Goal: Find specific page/section: Find specific page/section

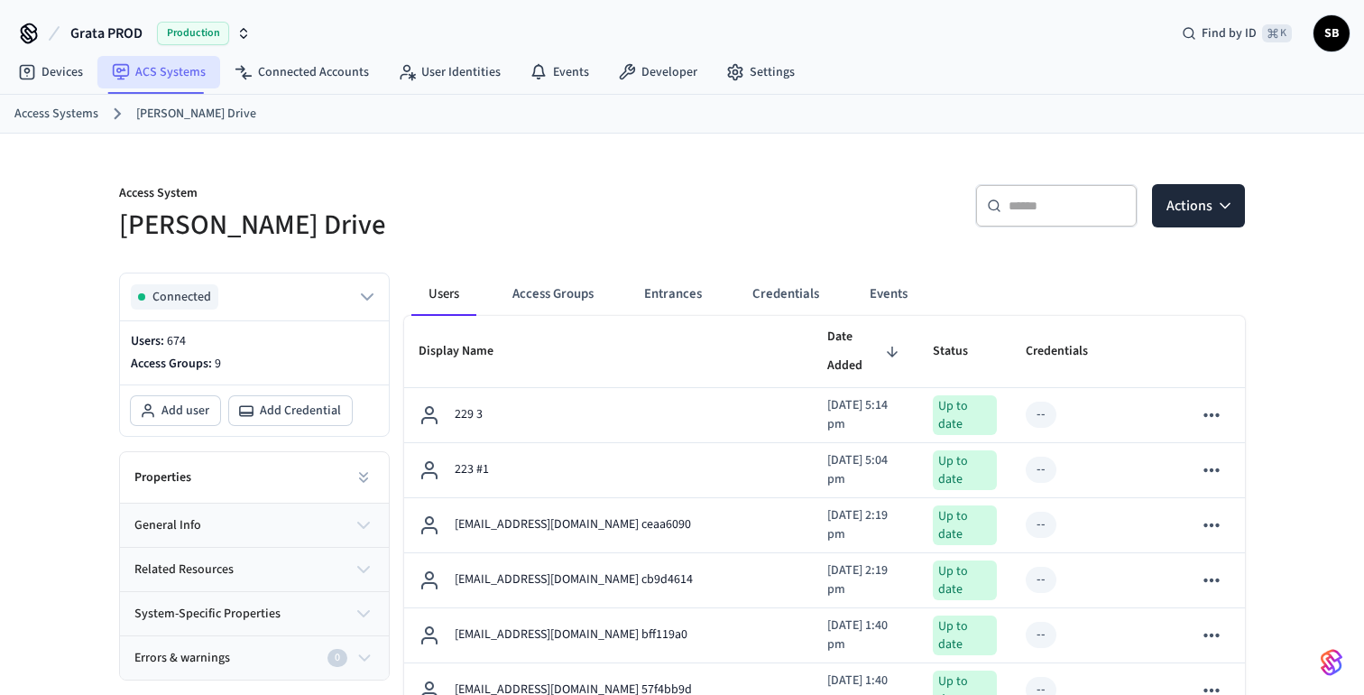
click at [155, 69] on link "ACS Systems" at bounding box center [158, 72] width 123 height 32
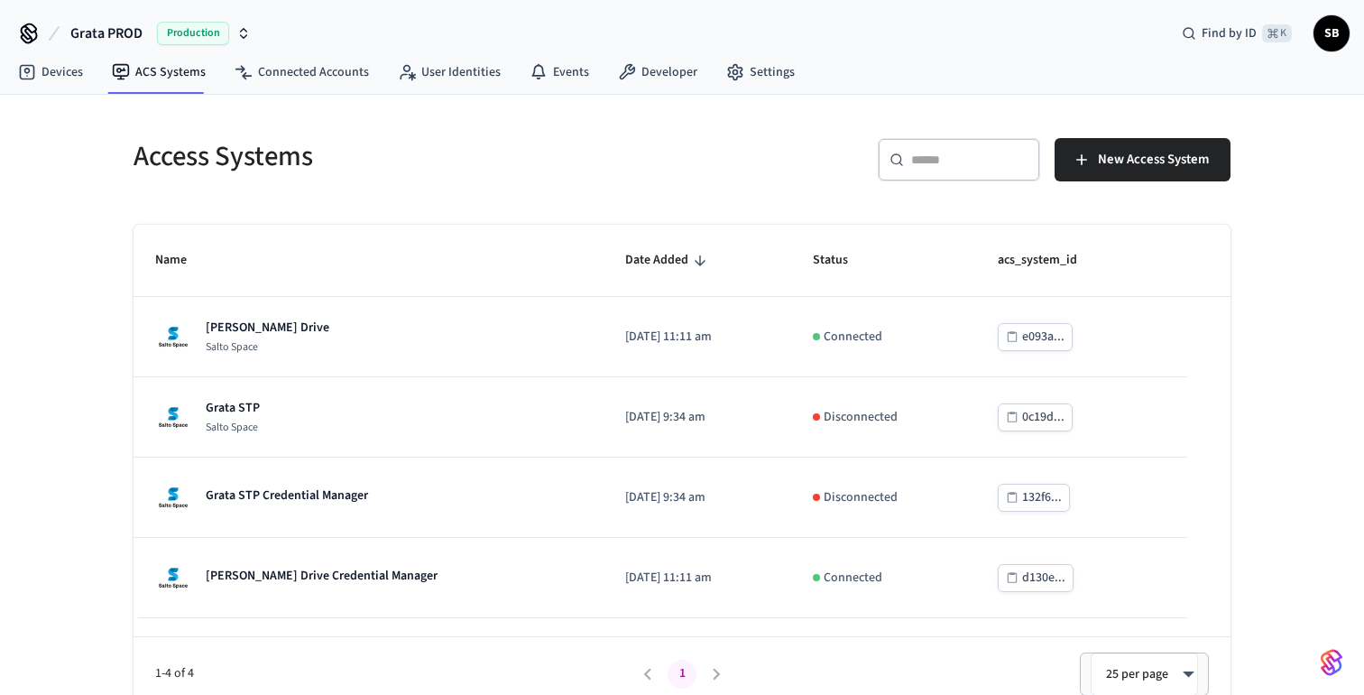
scroll to position [16, 0]
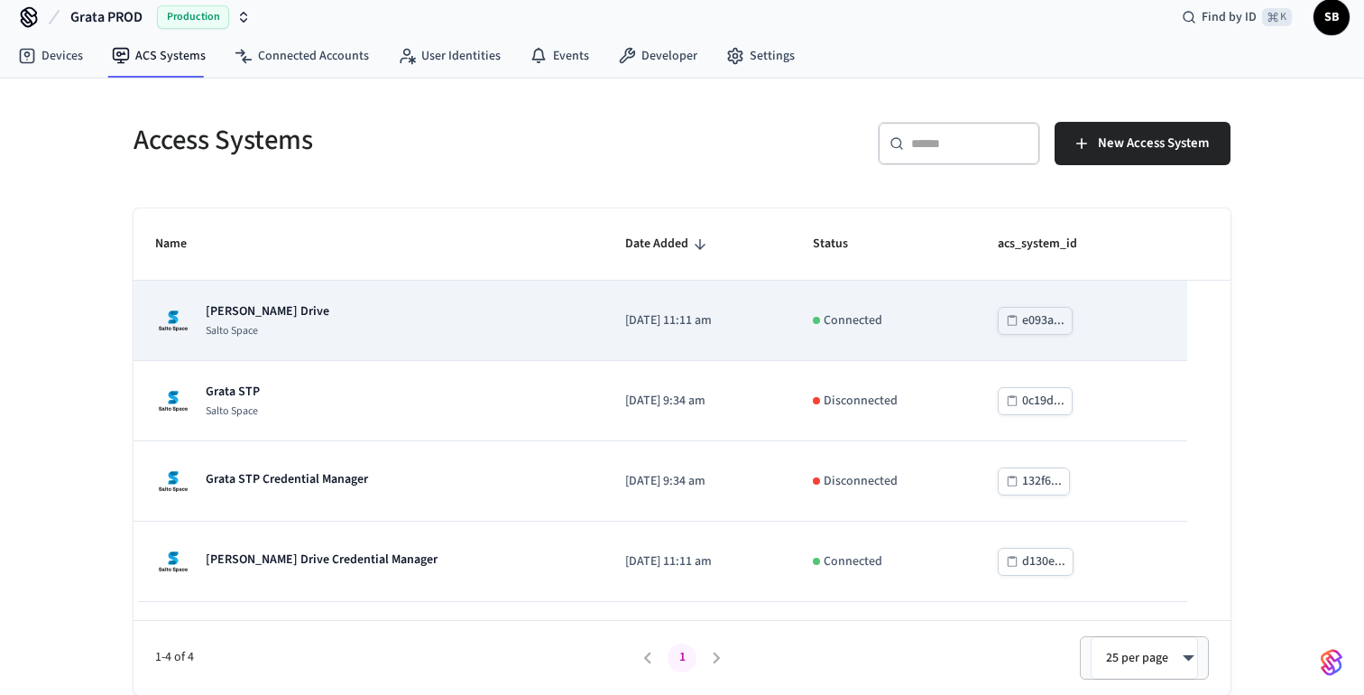
click at [248, 310] on p "[PERSON_NAME] Drive" at bounding box center [268, 311] width 124 height 18
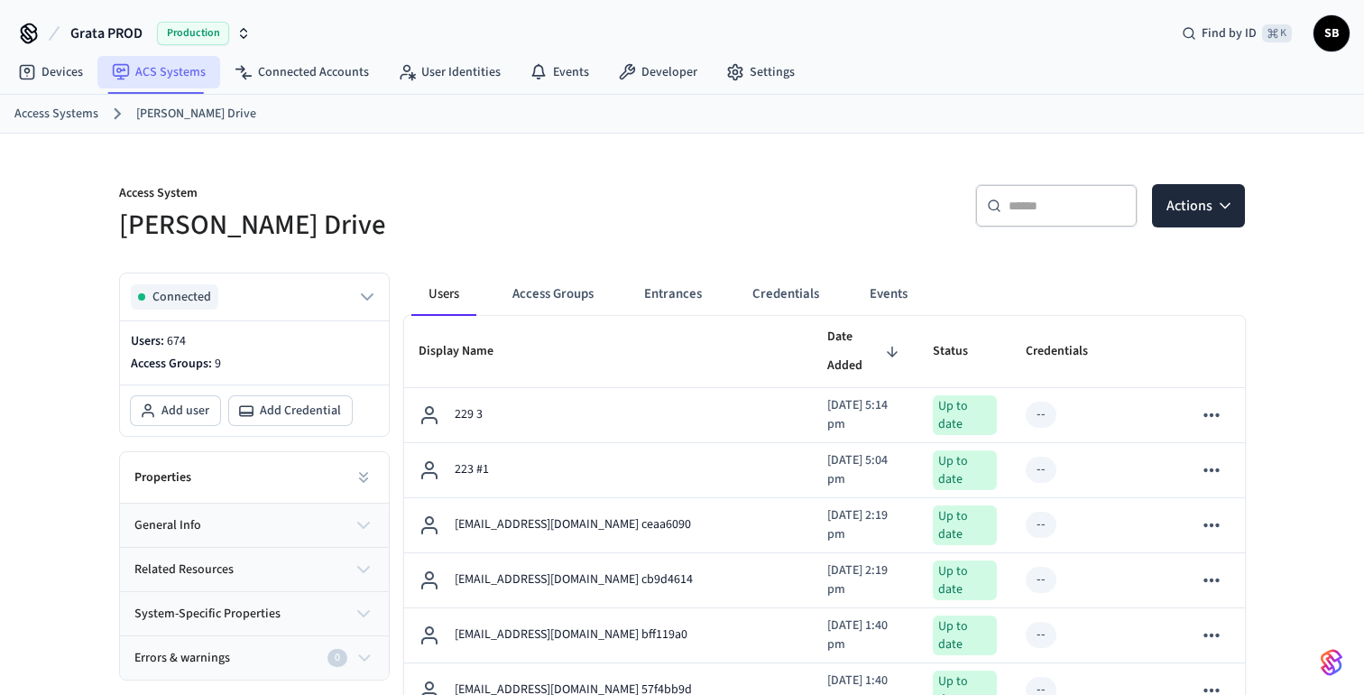
click at [153, 79] on link "ACS Systems" at bounding box center [158, 72] width 123 height 32
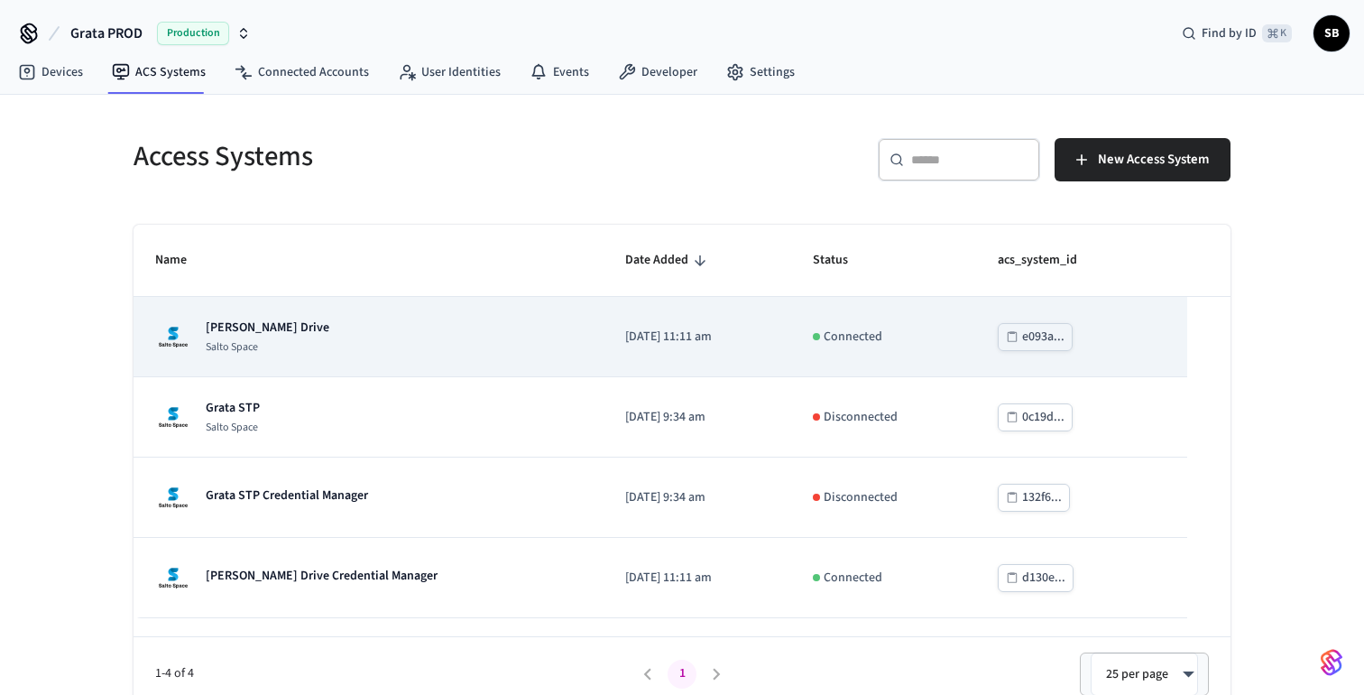
click at [264, 326] on p "[PERSON_NAME] Drive" at bounding box center [268, 328] width 124 height 18
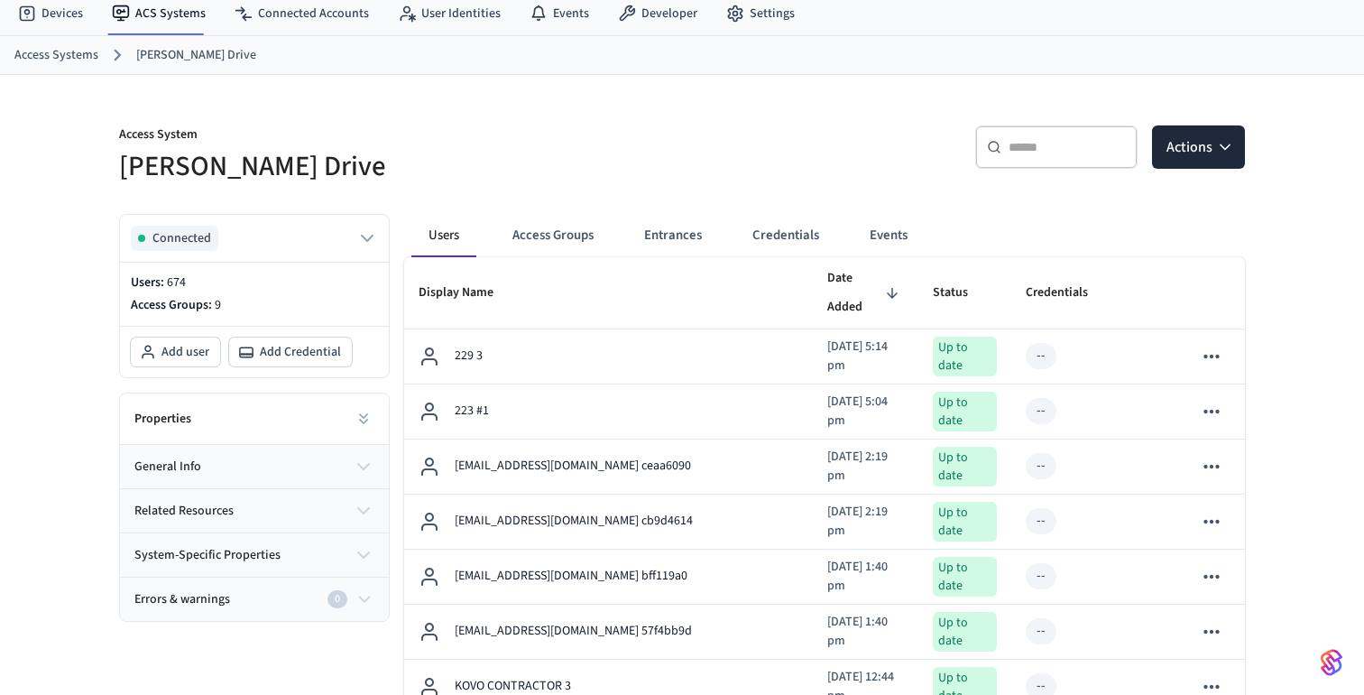
scroll to position [14, 0]
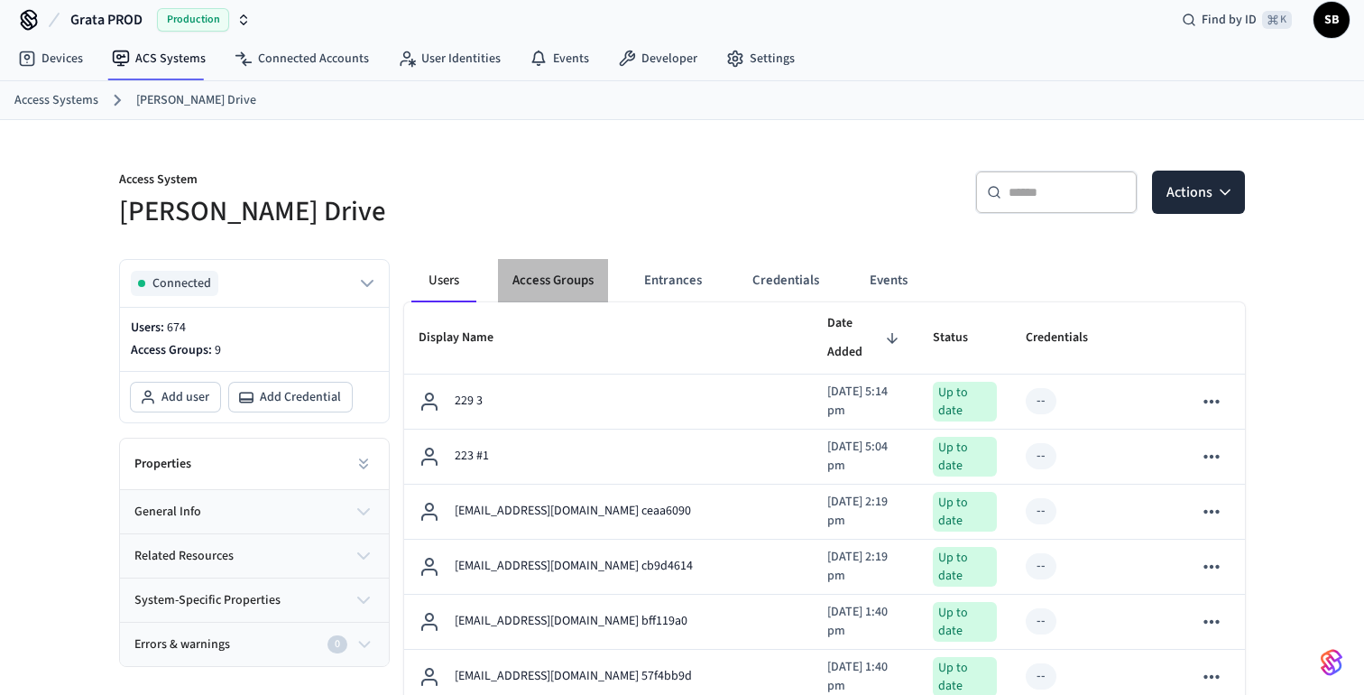
click at [547, 276] on button "Access Groups" at bounding box center [553, 280] width 110 height 43
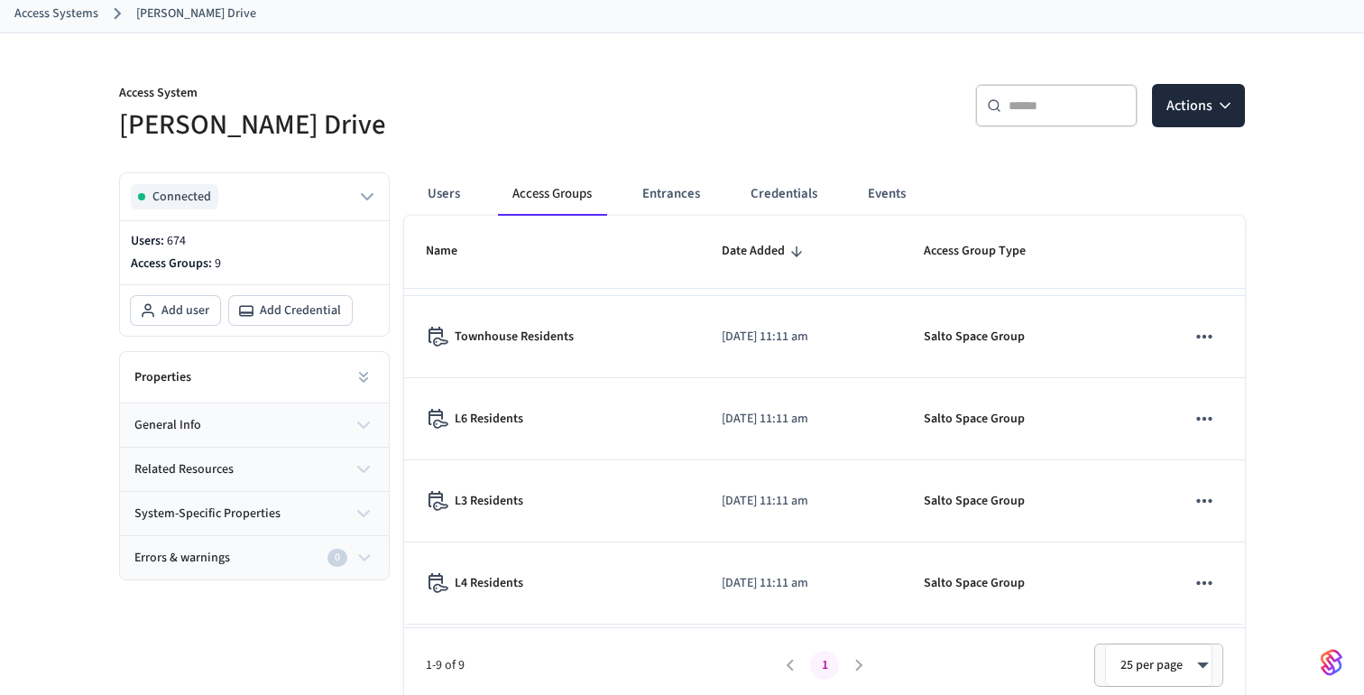
scroll to position [240, 0]
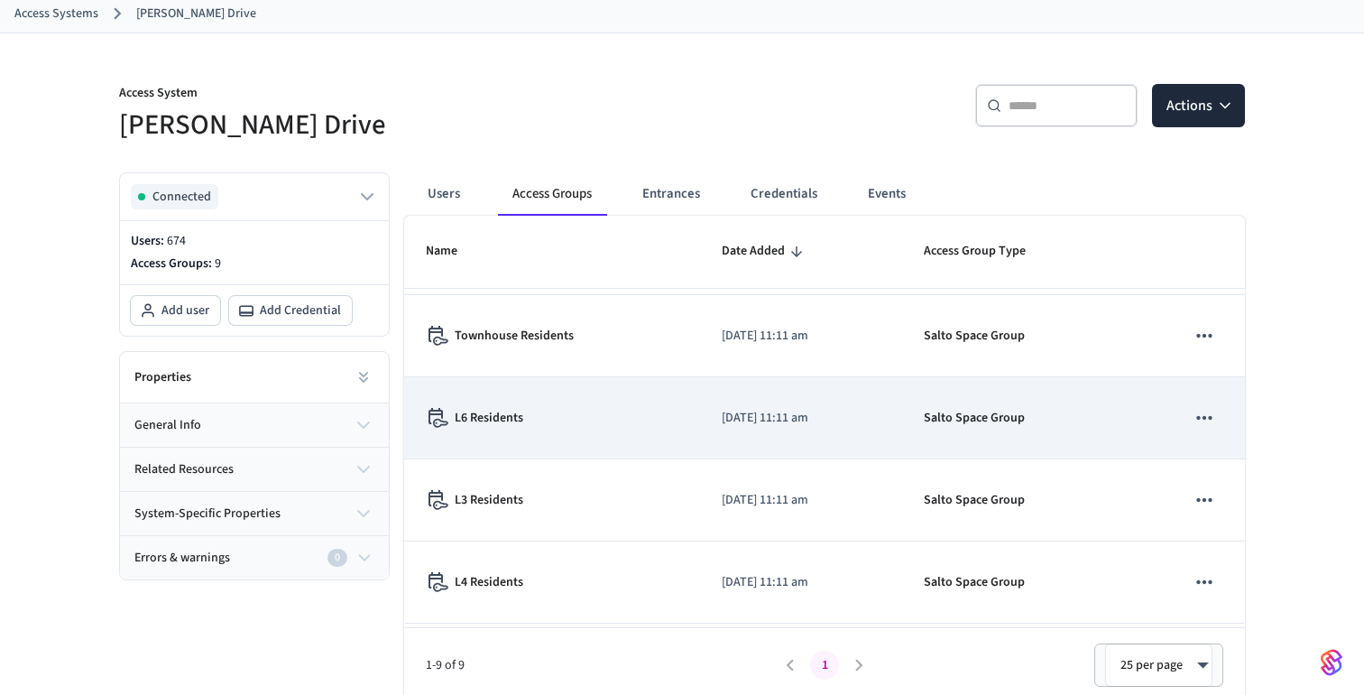
click at [560, 417] on div "L6 Residents" at bounding box center [552, 418] width 253 height 20
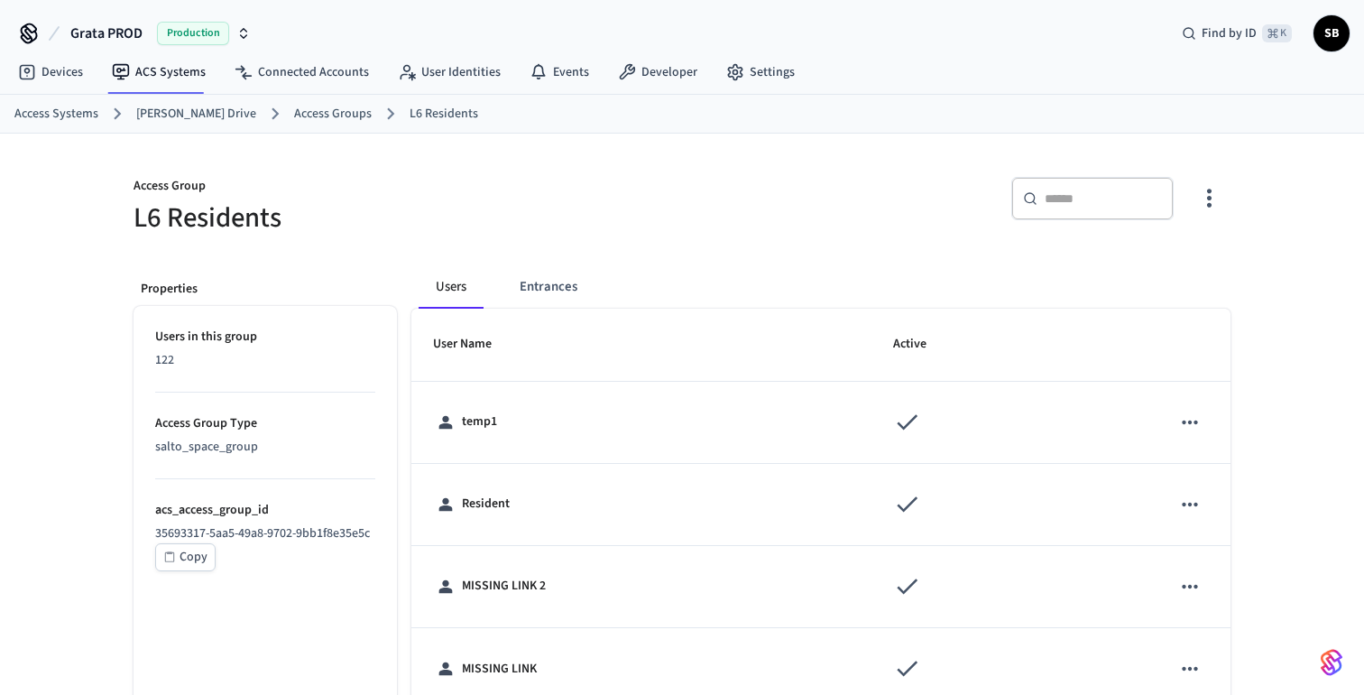
click at [190, 557] on div "Copy" at bounding box center [194, 557] width 28 height 23
